Goal: Task Accomplishment & Management: Use online tool/utility

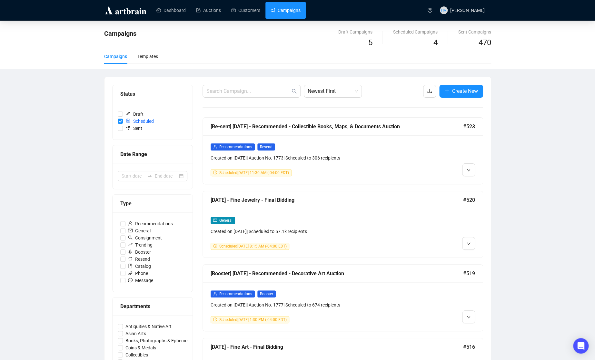
click at [286, 11] on link "Campaigns" at bounding box center [285, 10] width 30 height 17
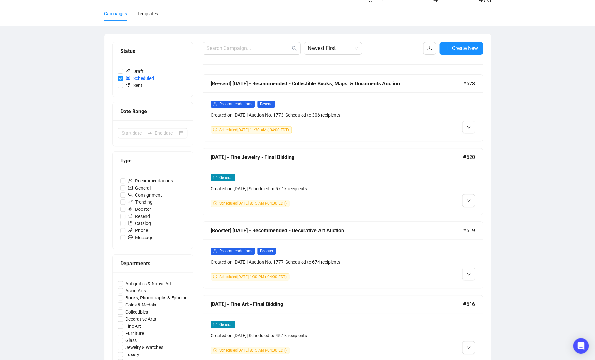
scroll to position [42, 0]
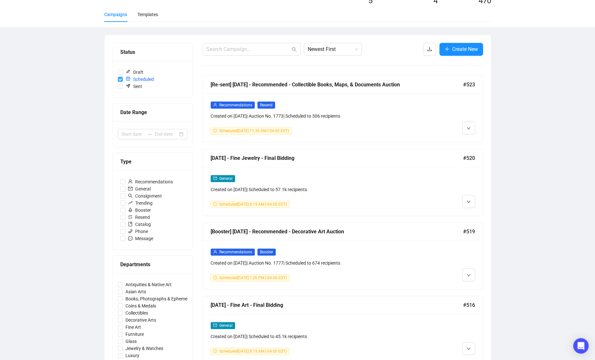
click at [120, 79] on input "Scheduled" at bounding box center [120, 79] width 5 height 5
checkbox input "false"
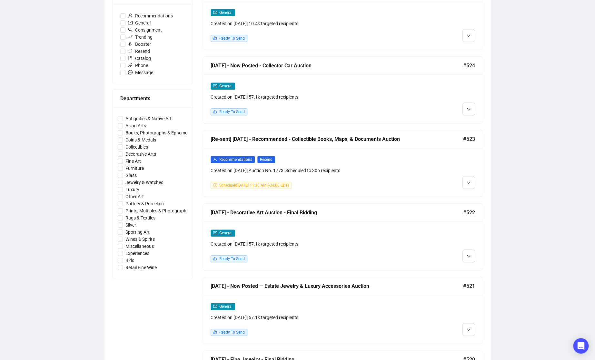
scroll to position [227, 0]
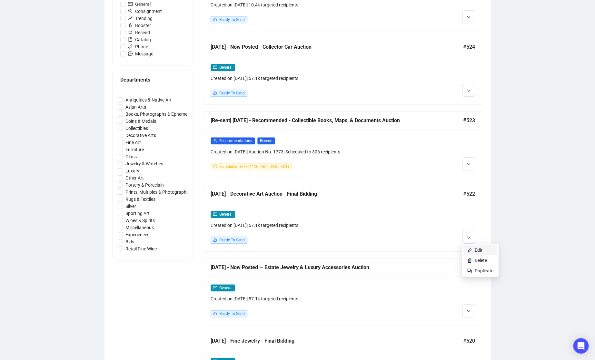
click at [476, 249] on span "Edit" at bounding box center [479, 250] width 8 height 5
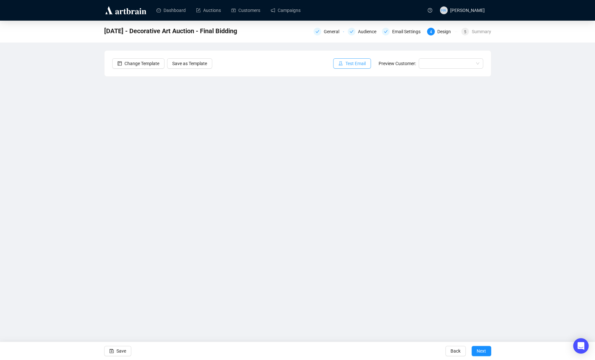
click at [350, 62] on span "Test Email" at bounding box center [355, 63] width 20 height 7
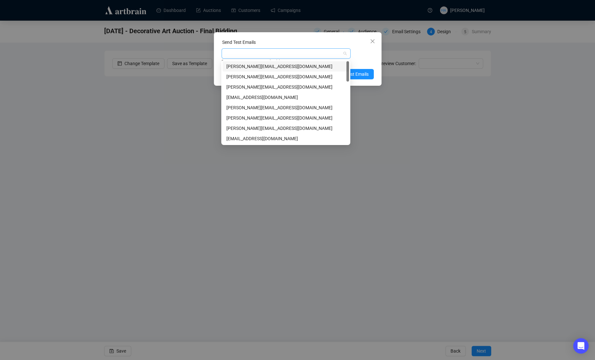
click at [273, 55] on div at bounding box center [283, 53] width 120 height 9
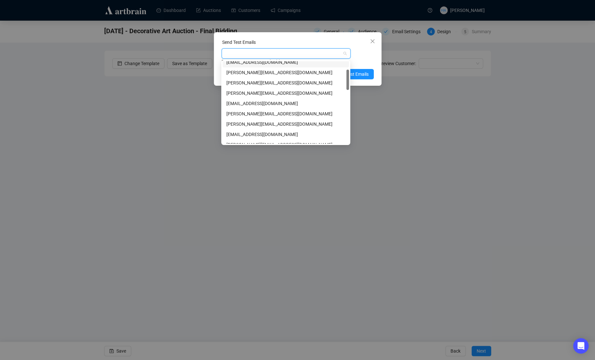
scroll to position [36, 0]
click at [253, 82] on div "[PERSON_NAME][EMAIL_ADDRESS][DOMAIN_NAME]" at bounding box center [285, 81] width 119 height 7
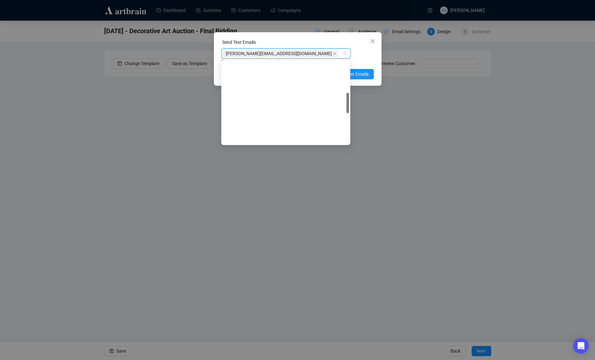
scroll to position [247, 0]
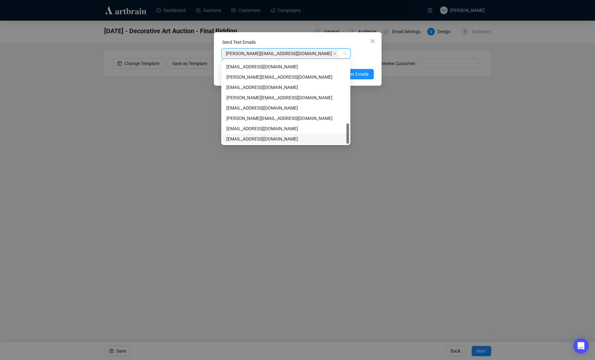
click at [235, 140] on div "[EMAIL_ADDRESS][DOMAIN_NAME]" at bounding box center [285, 138] width 119 height 7
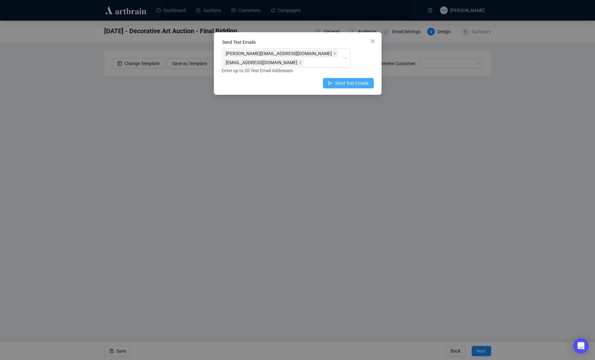
click at [362, 80] on span "Send Test Emails" at bounding box center [352, 83] width 34 height 7
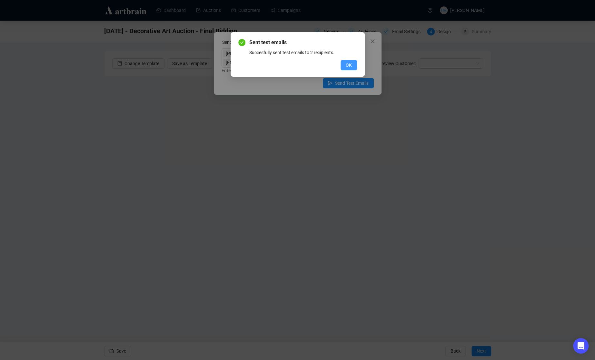
click at [351, 65] on span "OK" at bounding box center [349, 65] width 6 height 7
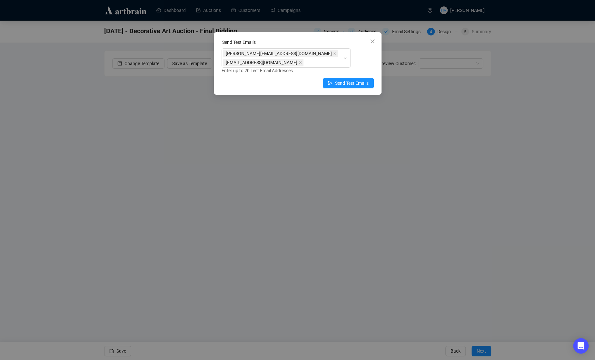
drag, startPoint x: 373, startPoint y: 43, endPoint x: 365, endPoint y: 42, distance: 7.8
click at [372, 43] on icon "close" at bounding box center [372, 41] width 5 height 5
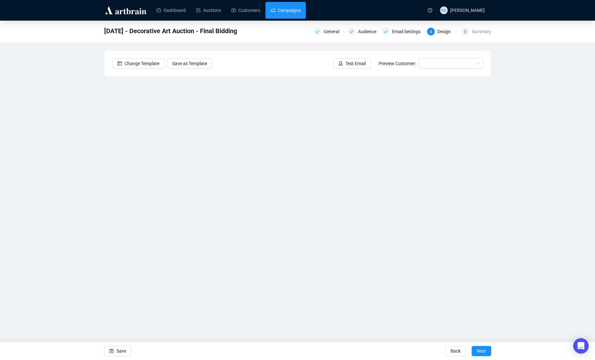
click at [294, 14] on link "Campaigns" at bounding box center [285, 10] width 30 height 17
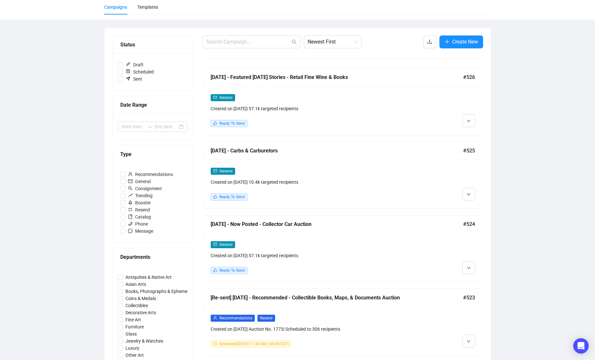
scroll to position [54, 0]
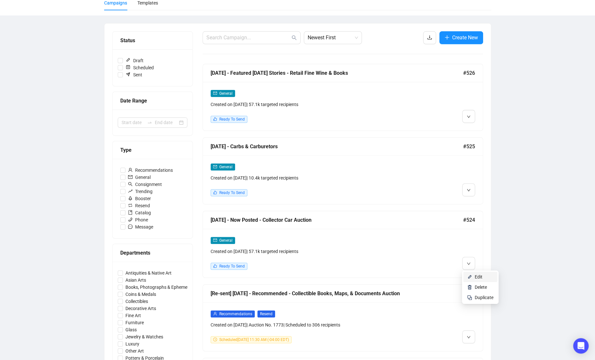
click at [475, 276] on span "Edit" at bounding box center [479, 276] width 8 height 5
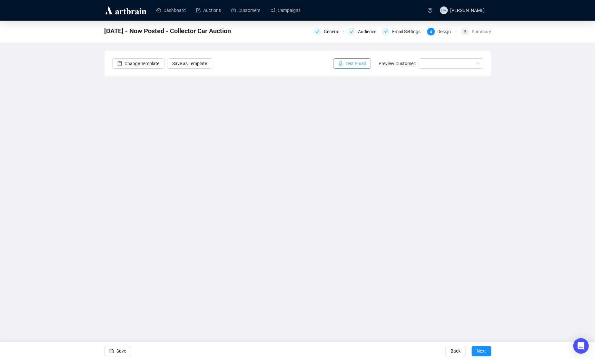
click at [355, 63] on span "Test Email" at bounding box center [355, 63] width 20 height 7
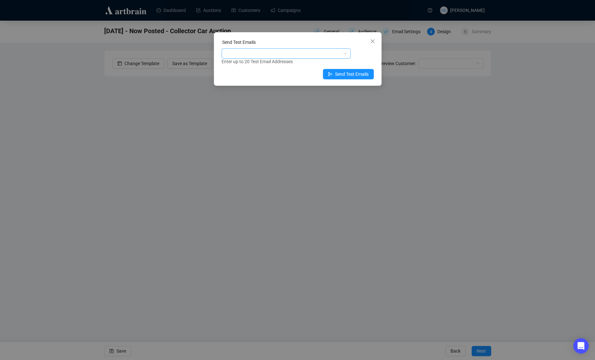
click at [262, 54] on div at bounding box center [283, 53] width 120 height 9
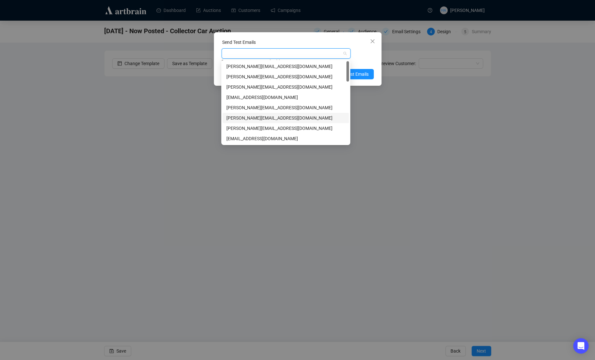
click at [239, 117] on div "[PERSON_NAME][EMAIL_ADDRESS][DOMAIN_NAME]" at bounding box center [285, 117] width 119 height 7
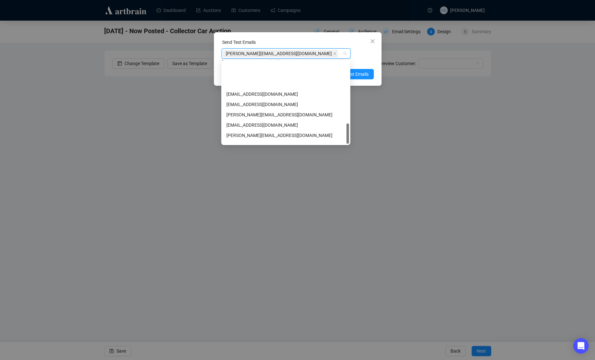
scroll to position [247, 0]
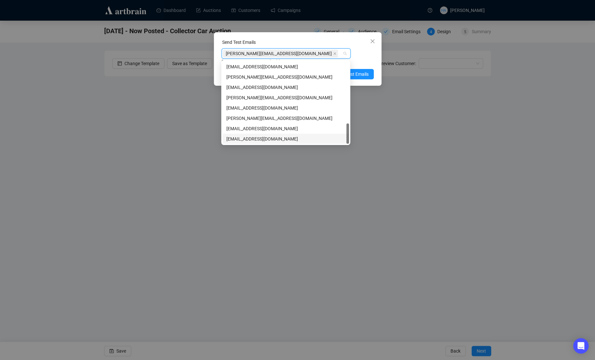
click at [231, 139] on div "[EMAIL_ADDRESS][DOMAIN_NAME]" at bounding box center [285, 138] width 119 height 7
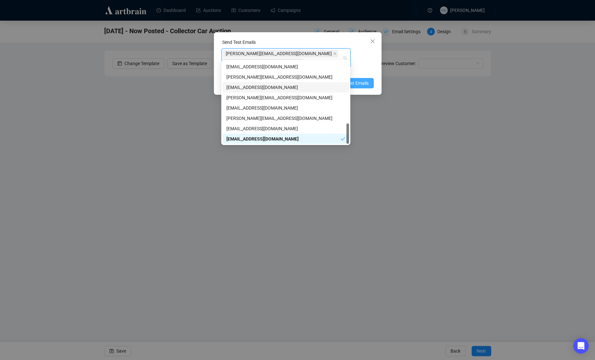
click at [365, 80] on span "Send Test Emails" at bounding box center [352, 83] width 34 height 7
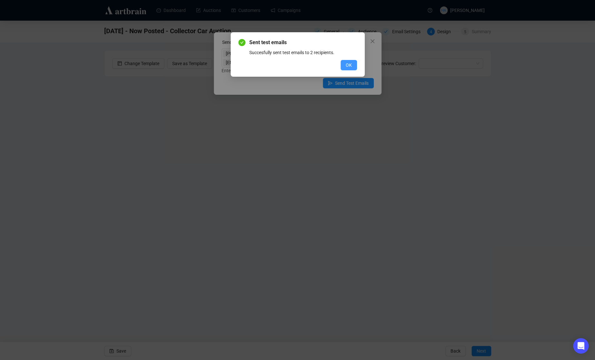
click at [348, 65] on span "OK" at bounding box center [349, 65] width 6 height 7
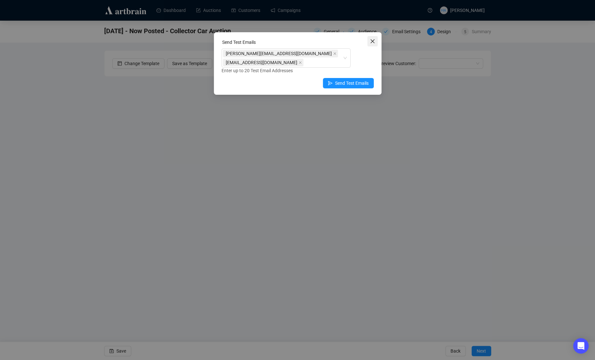
click at [372, 43] on icon "close" at bounding box center [372, 41] width 5 height 5
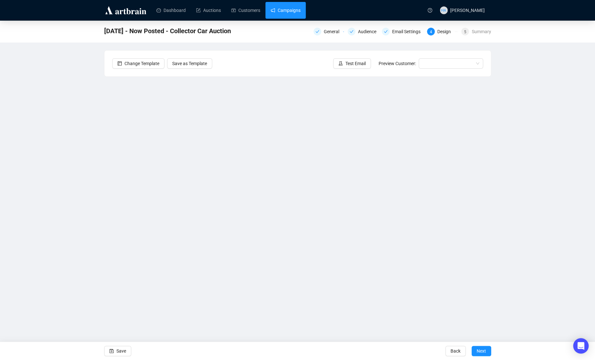
click at [299, 9] on link "Campaigns" at bounding box center [285, 10] width 30 height 17
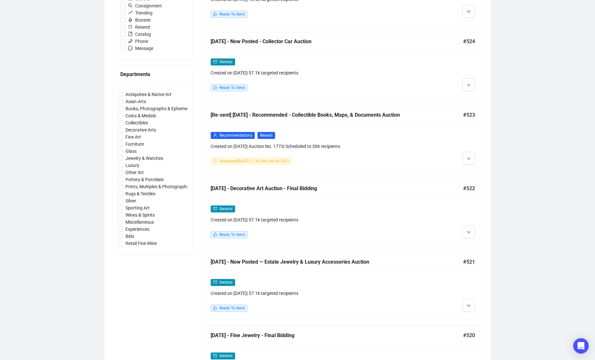
scroll to position [232, 0]
click at [474, 245] on li "Edit" at bounding box center [480, 245] width 34 height 10
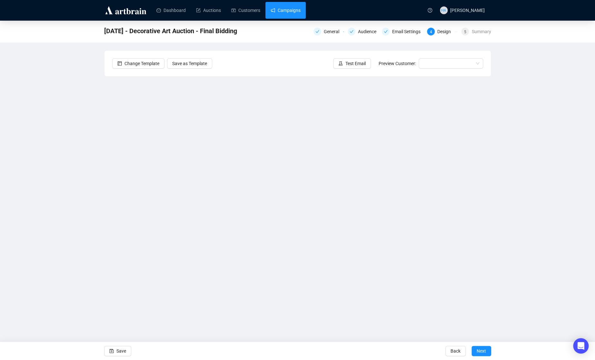
click at [283, 9] on link "Campaigns" at bounding box center [285, 10] width 30 height 17
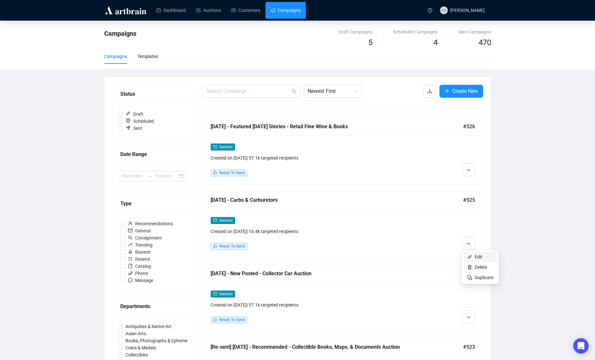
click at [470, 256] on img at bounding box center [469, 256] width 5 height 5
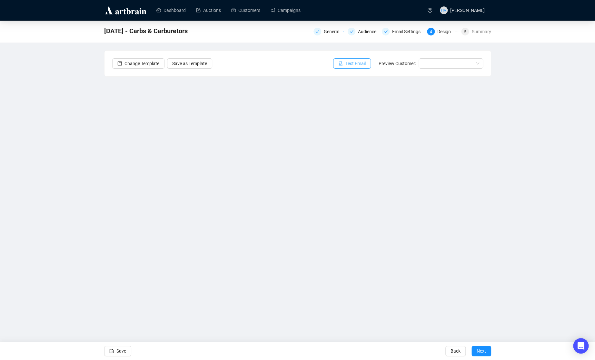
click at [358, 61] on span "Test Email" at bounding box center [355, 63] width 20 height 7
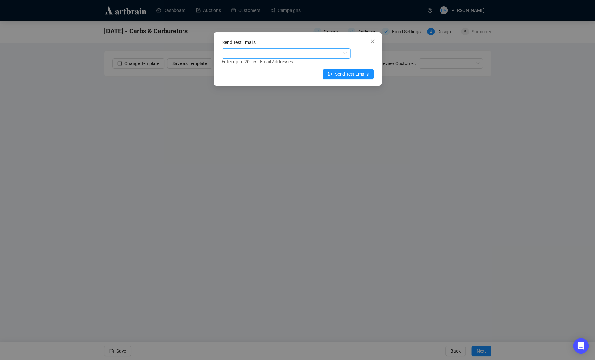
click at [287, 56] on div at bounding box center [283, 53] width 120 height 9
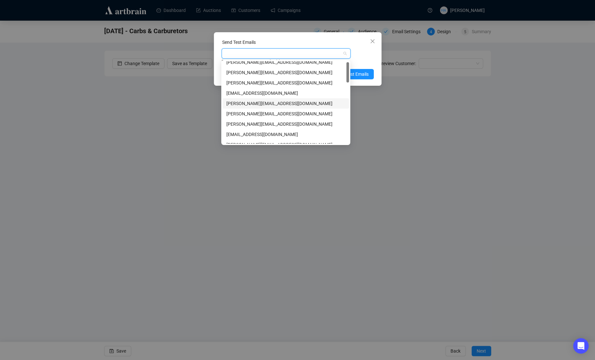
scroll to position [5, 0]
click at [244, 113] on div "[PERSON_NAME][EMAIL_ADDRESS][DOMAIN_NAME]" at bounding box center [285, 113] width 119 height 7
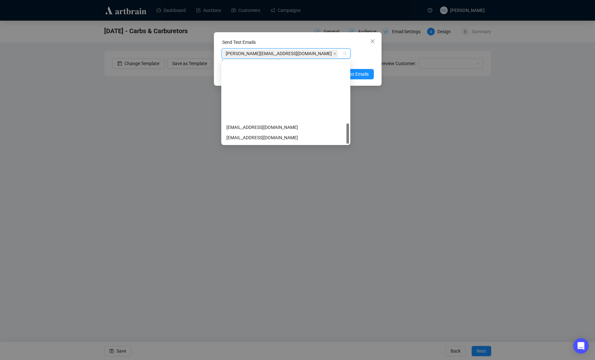
scroll to position [247, 0]
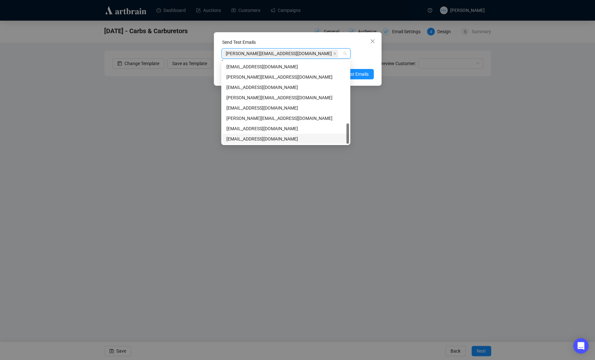
click at [239, 139] on div "[EMAIL_ADDRESS][DOMAIN_NAME]" at bounding box center [285, 138] width 119 height 7
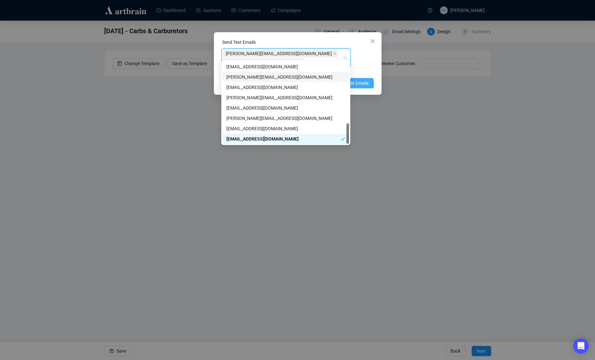
click at [359, 80] on span "Send Test Emails" at bounding box center [352, 83] width 34 height 7
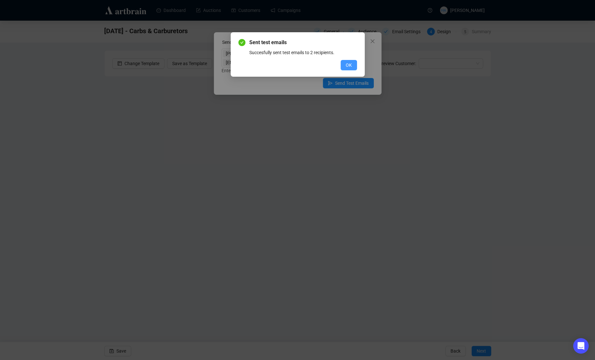
click at [352, 63] on button "OK" at bounding box center [348, 65] width 16 height 10
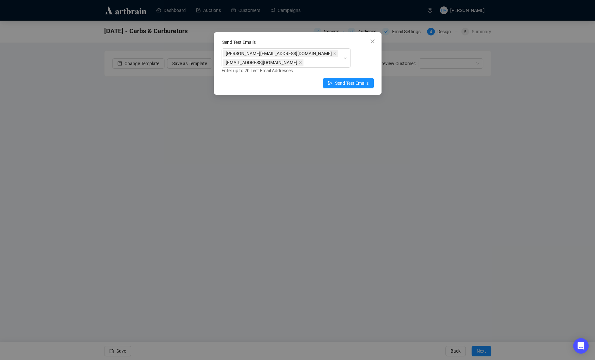
drag, startPoint x: 372, startPoint y: 40, endPoint x: 362, endPoint y: 35, distance: 11.1
click at [372, 40] on icon "close" at bounding box center [372, 41] width 4 height 4
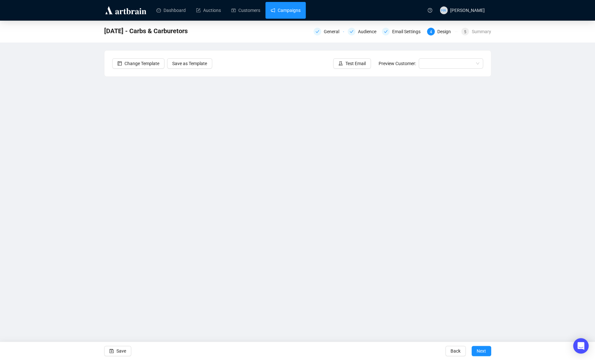
click at [294, 8] on link "Campaigns" at bounding box center [285, 10] width 30 height 17
